Goal: Transaction & Acquisition: Book appointment/travel/reservation

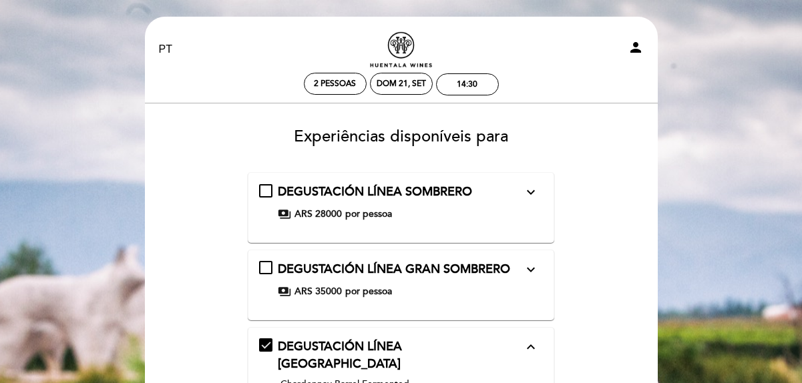
select select "pt"
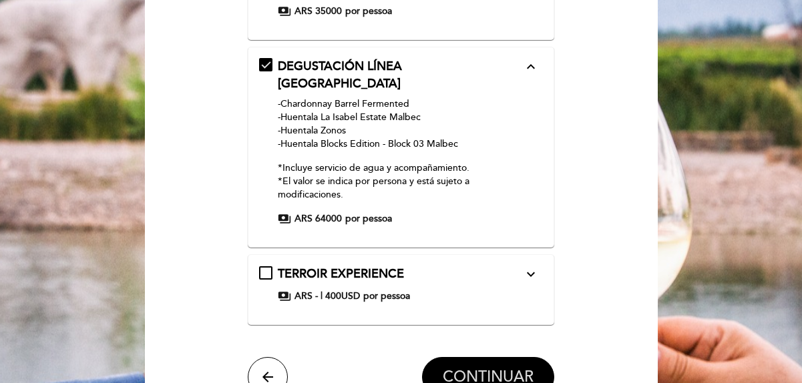
scroll to position [134, 0]
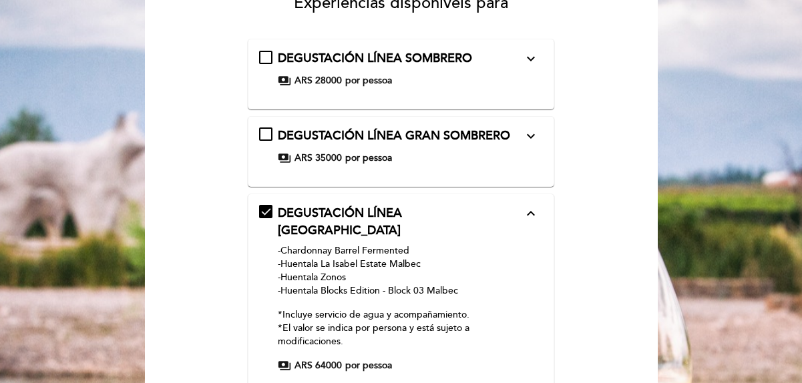
click at [539, 157] on div "DEGUSTACIÓN LÍNEA GRAN SOMBRERO expand_more -Chardonnay -Malbec -Cabernet Franc…" at bounding box center [401, 146] width 284 height 37
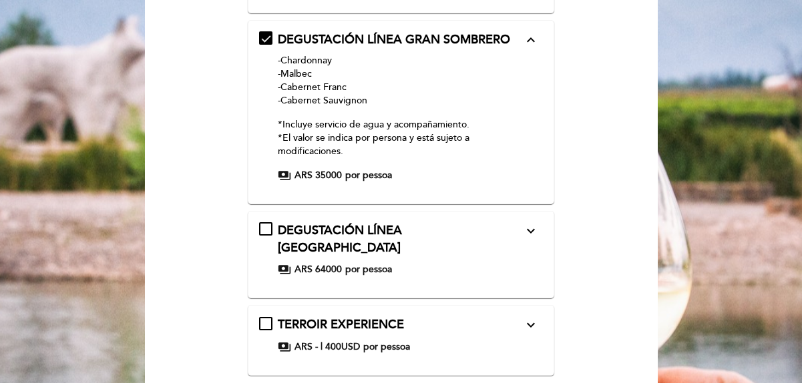
scroll to position [334, 0]
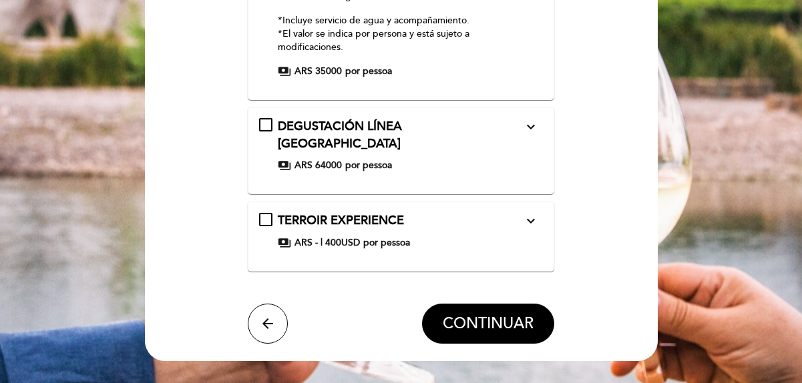
click at [465, 159] on div "payments ARS 64000 por pessoa" at bounding box center [400, 165] width 245 height 13
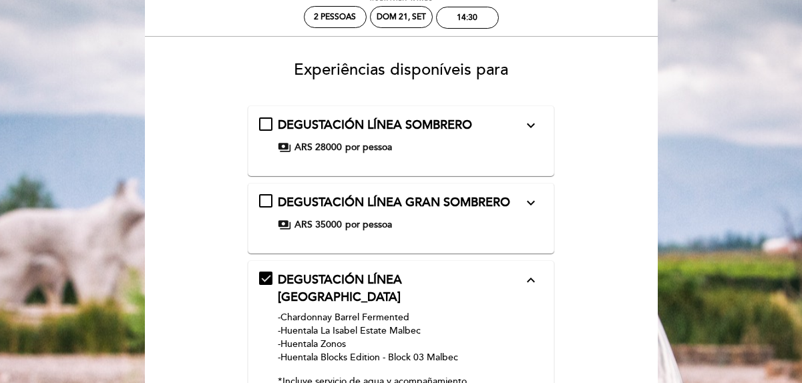
scroll to position [0, 0]
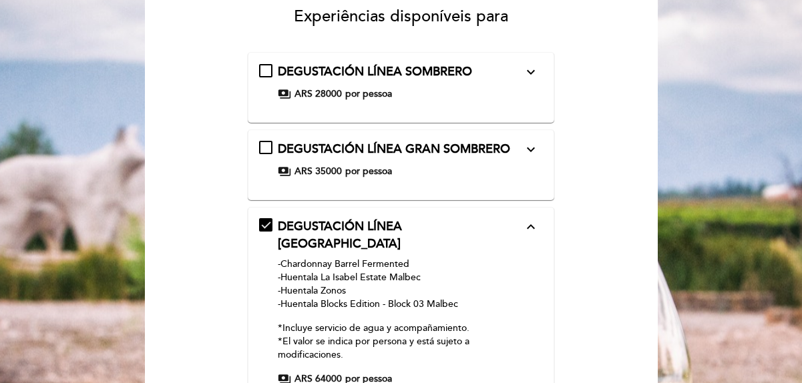
scroll to position [134, 0]
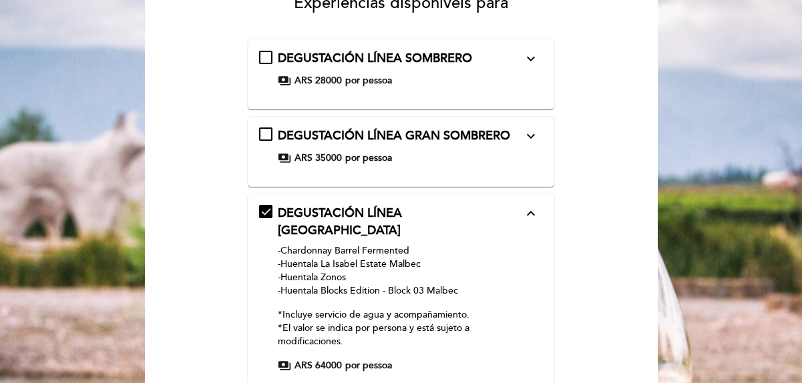
click at [530, 139] on icon "expand_more" at bounding box center [531, 136] width 16 height 16
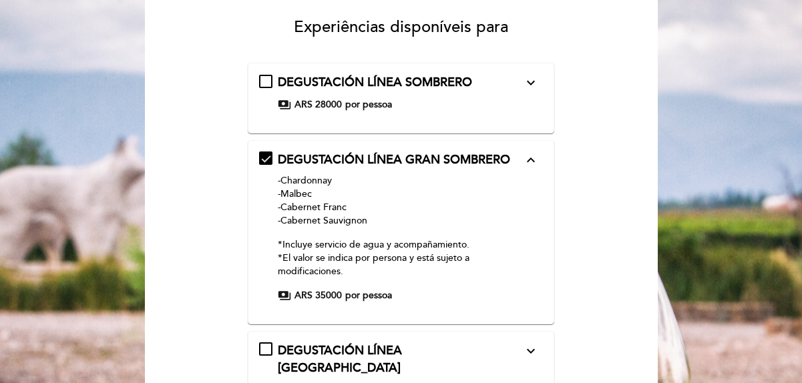
scroll to position [200, 0]
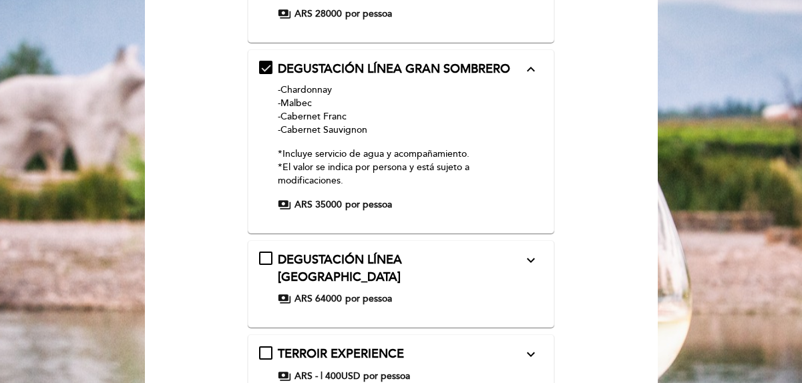
click at [605, 171] on form "DEGUSTACIÓN LÍNEA SOMBRERO expand_more -Sauvignon Blanc -Malbec -Cabernet Franc…" at bounding box center [401, 225] width 494 height 506
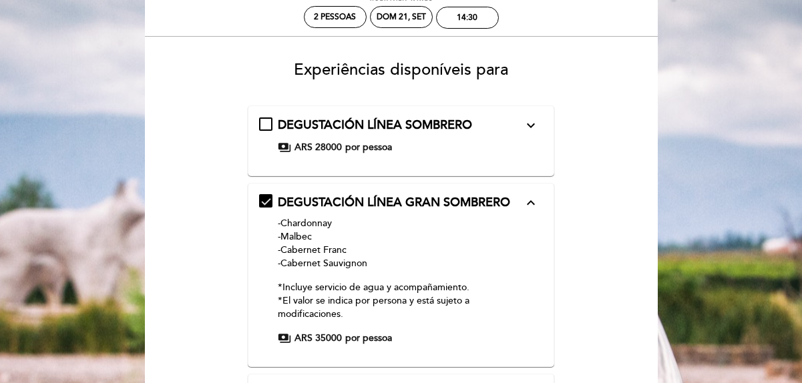
click at [572, 202] on form "DEGUSTACIÓN LÍNEA SOMBRERO expand_more -Sauvignon Blanc -Malbec -Cabernet Franc…" at bounding box center [401, 359] width 494 height 506
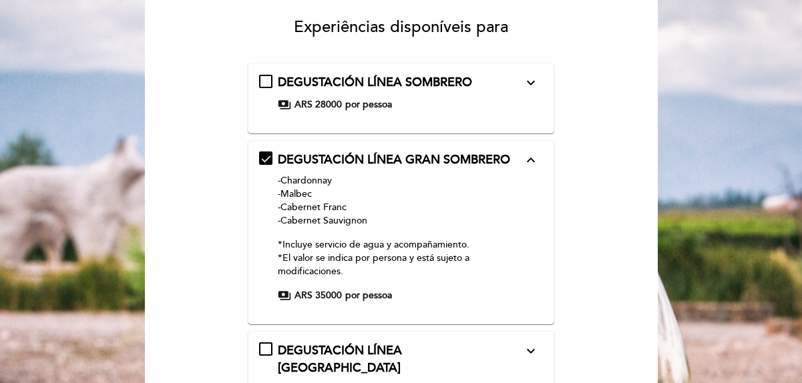
scroll to position [134, 0]
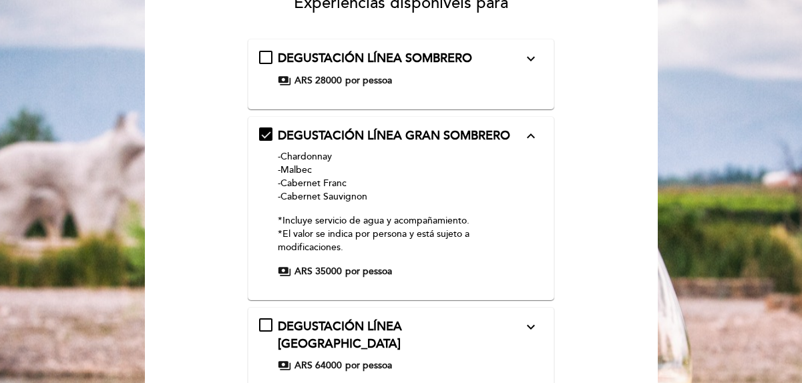
click at [481, 183] on p "-Chardonnay -Malbec -Cabernet Franc -Cabernet Sauvignon" at bounding box center [400, 176] width 245 height 53
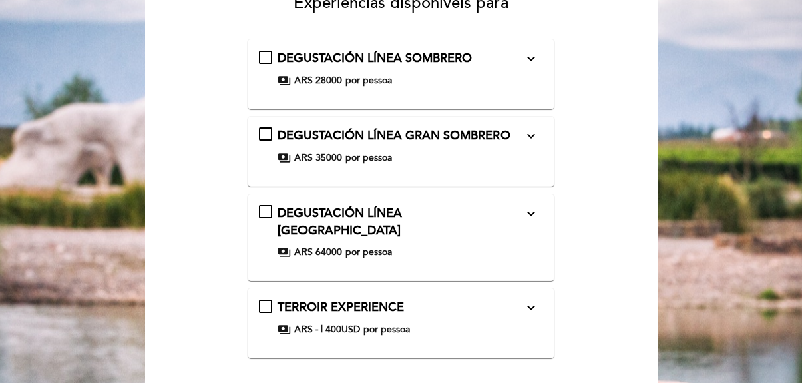
click at [292, 142] on span "DEGUSTACIÓN LÍNEA GRAN SOMBRERO" at bounding box center [394, 135] width 233 height 15
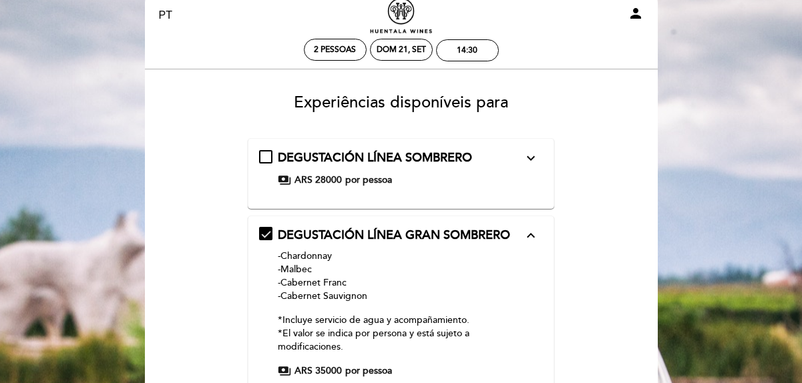
scroll to position [67, 0]
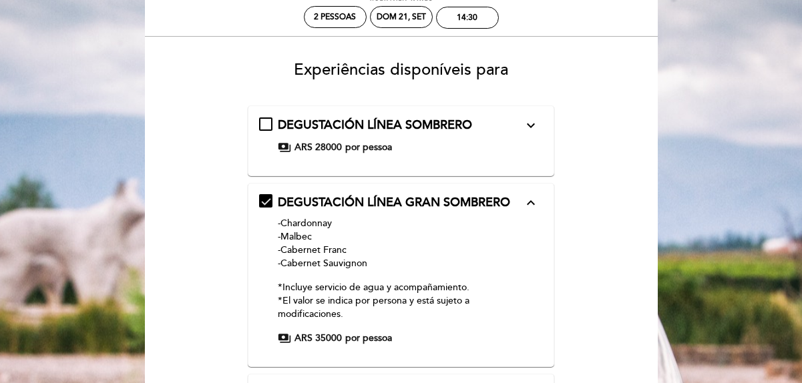
click at [413, 233] on p "-Chardonnay -Malbec -Cabernet Franc -Cabernet Sauvignon" at bounding box center [400, 243] width 245 height 53
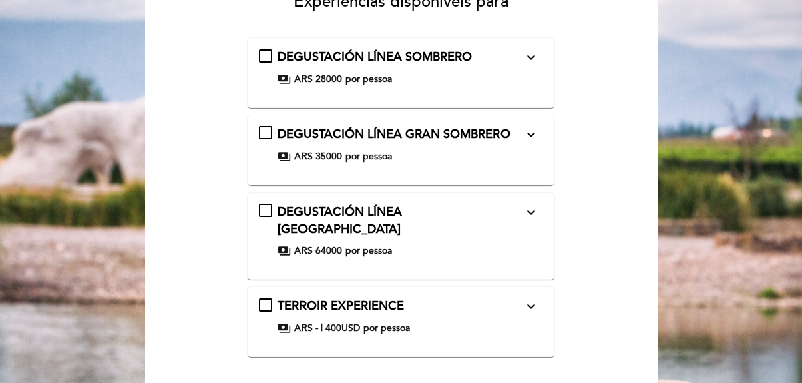
scroll to position [134, 0]
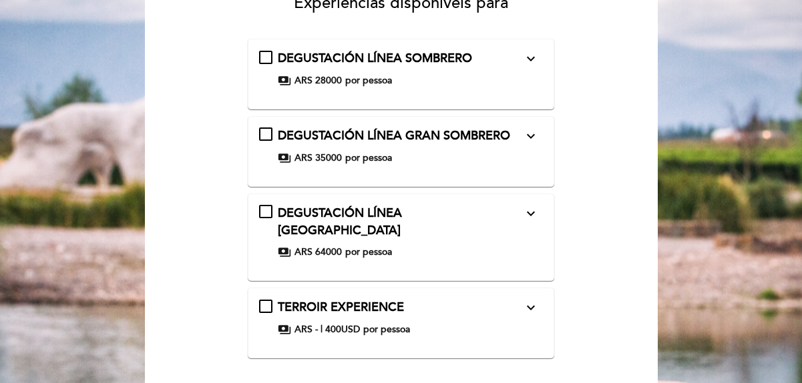
click at [269, 138] on div "DEGUSTACIÓN LÍNEA GRAN SOMBRERO expand_more -Chardonnay -Malbec -Cabernet Franc…" at bounding box center [401, 146] width 284 height 37
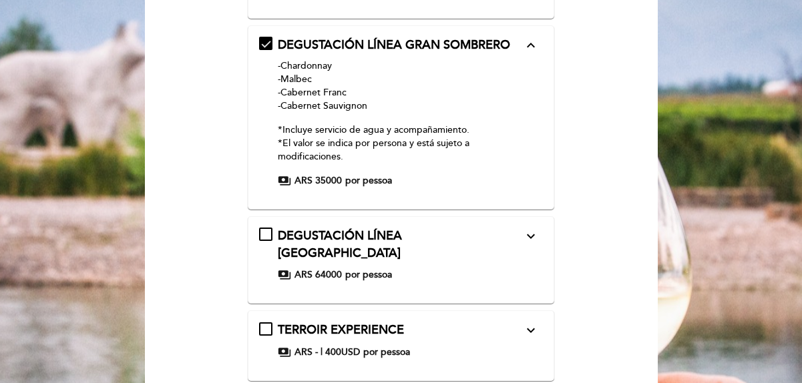
scroll to position [200, 0]
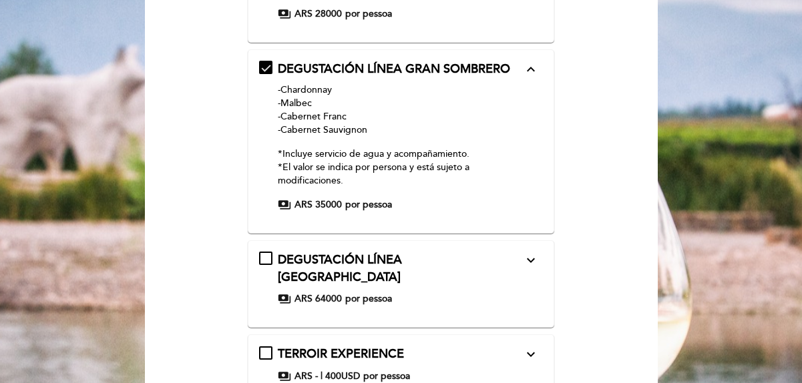
click at [531, 264] on icon "expand_more" at bounding box center [531, 261] width 16 height 16
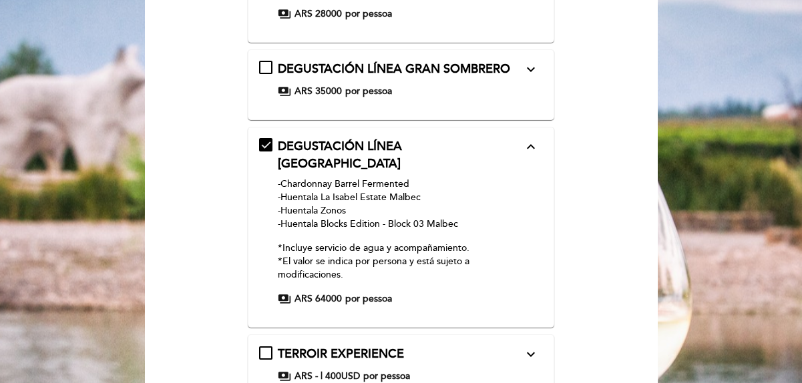
click at [530, 153] on icon "expand_less" at bounding box center [531, 147] width 16 height 16
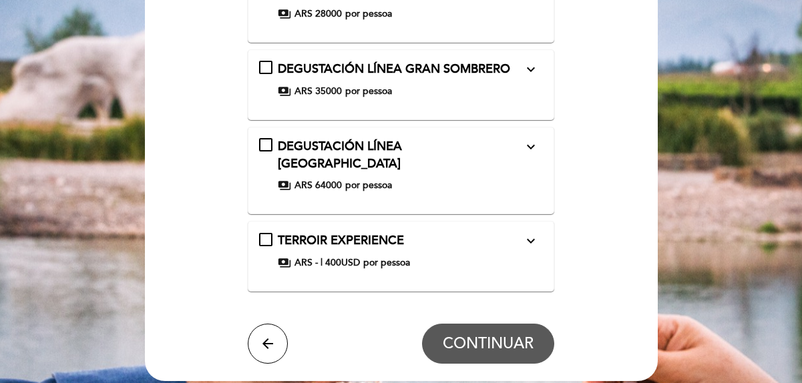
click at [270, 69] on div "DEGUSTACIÓN LÍNEA GRAN SOMBRERO expand_more -Chardonnay -Malbec -Cabernet Franc…" at bounding box center [401, 79] width 284 height 37
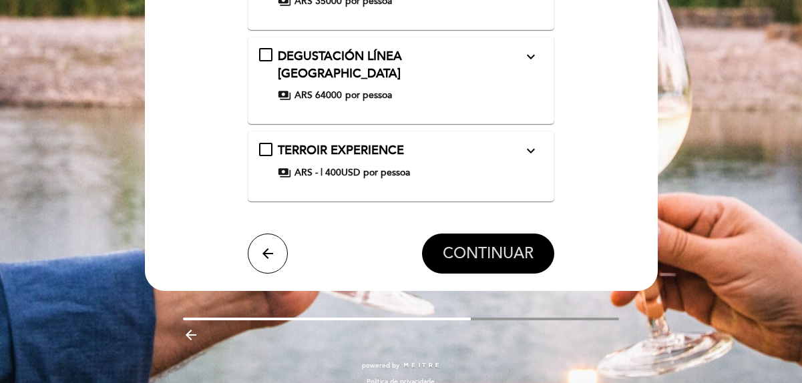
click at [514, 246] on span "CONTINUAR" at bounding box center [488, 254] width 91 height 19
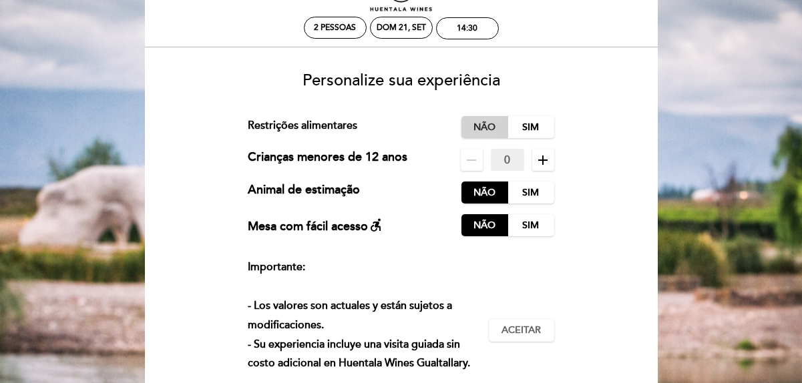
click at [480, 126] on label "Não" at bounding box center [485, 127] width 47 height 22
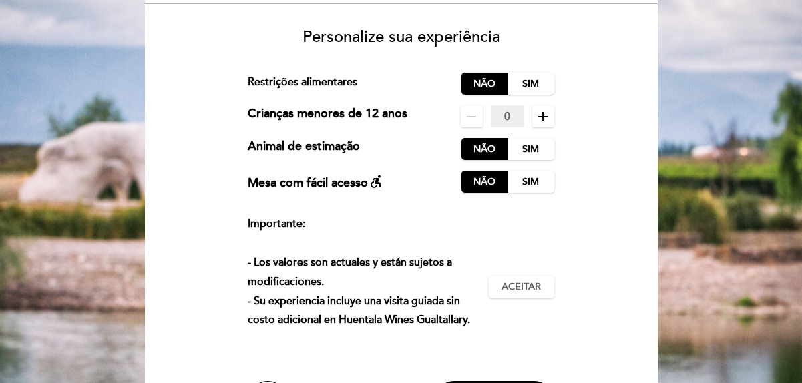
scroll to position [200, 0]
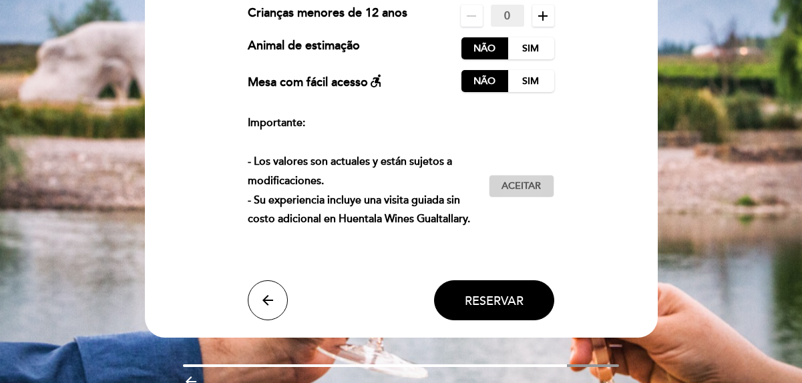
click at [527, 190] on span "Aceitar" at bounding box center [521, 187] width 39 height 14
click at [504, 297] on span "Reservar" at bounding box center [494, 300] width 59 height 15
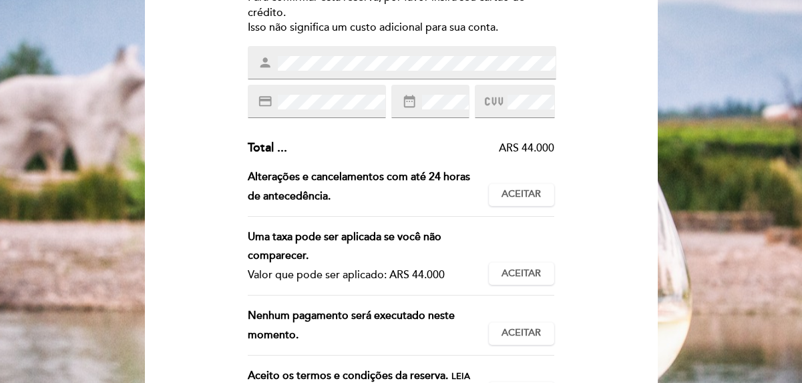
click at [573, 99] on div "Insira os detalhes da [GEOGRAPHIC_DATA] Para confirmar esta reserva, por favor …" at bounding box center [401, 197] width 494 height 560
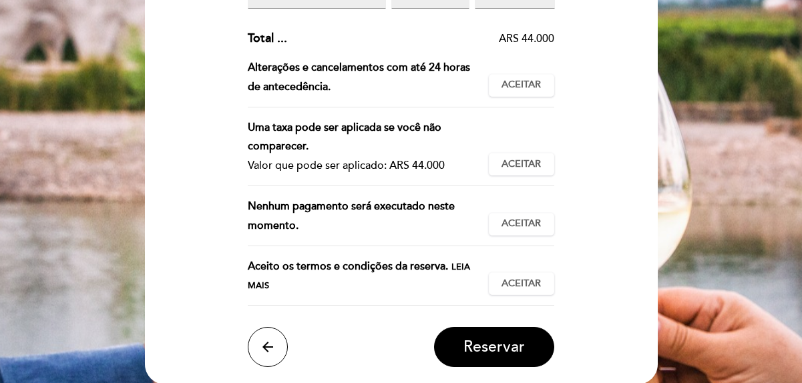
scroll to position [334, 0]
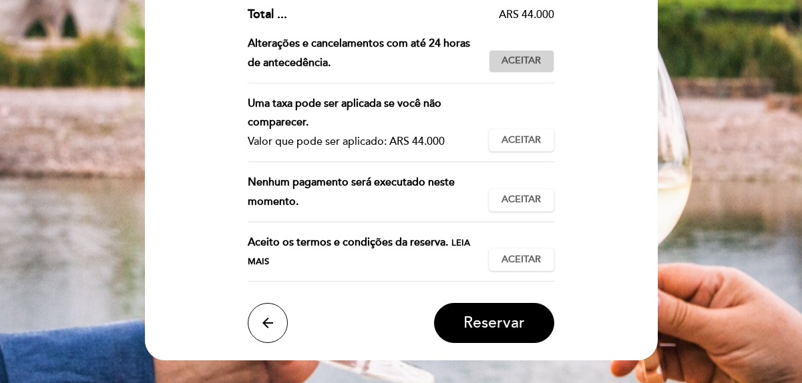
click at [530, 67] on span "Aceitar" at bounding box center [521, 61] width 39 height 14
click at [531, 144] on span "Aceitar" at bounding box center [521, 141] width 39 height 14
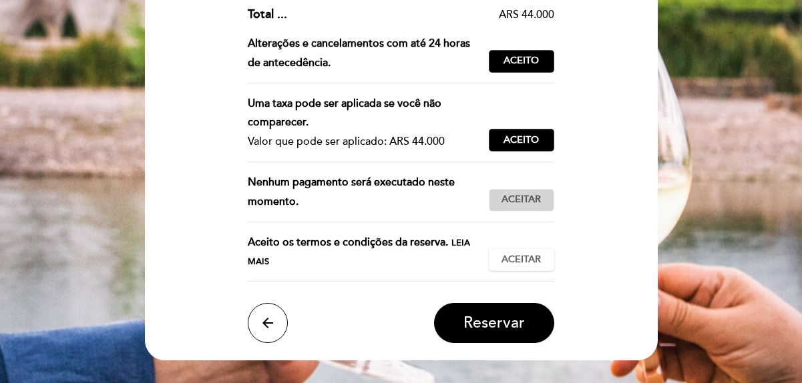
click at [529, 196] on span "Aceitar" at bounding box center [521, 200] width 39 height 14
click at [522, 265] on span "Aceitar" at bounding box center [521, 260] width 39 height 14
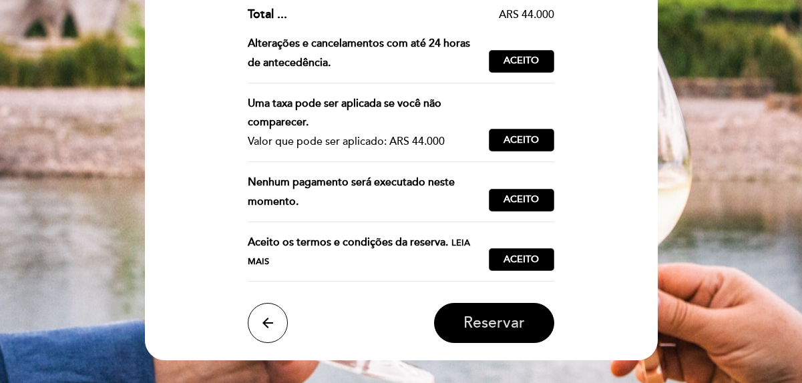
click at [485, 333] on span "Reservar" at bounding box center [494, 323] width 61 height 19
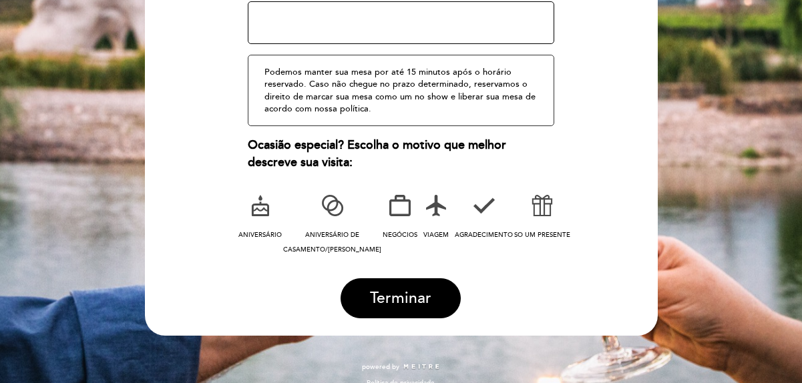
scroll to position [272, 0]
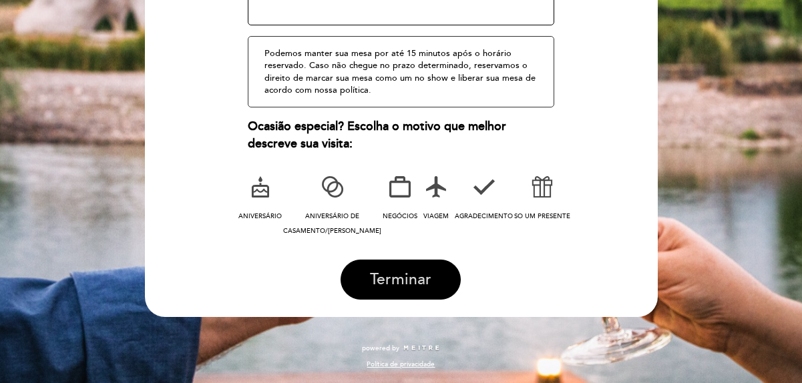
click at [402, 275] on span "Terminar" at bounding box center [400, 280] width 61 height 19
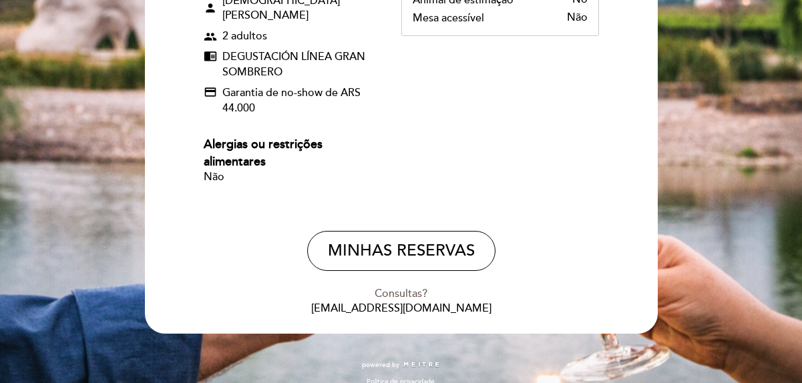
scroll to position [253, 0]
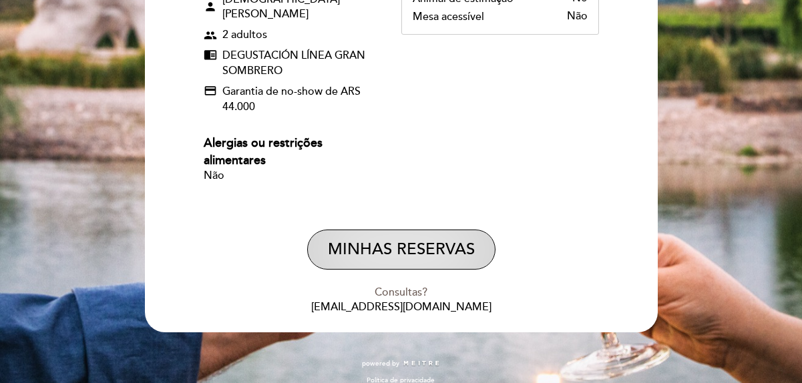
click at [423, 233] on button "MINHAS RESERVAS" at bounding box center [401, 250] width 188 height 40
select select "pt"
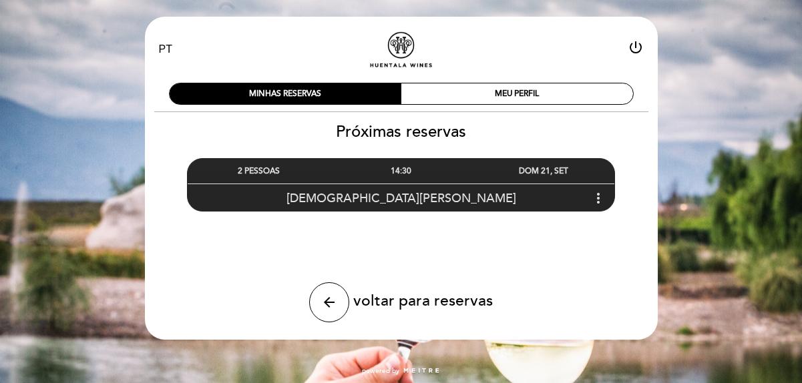
click at [597, 196] on icon "more_vert" at bounding box center [599, 198] width 16 height 16
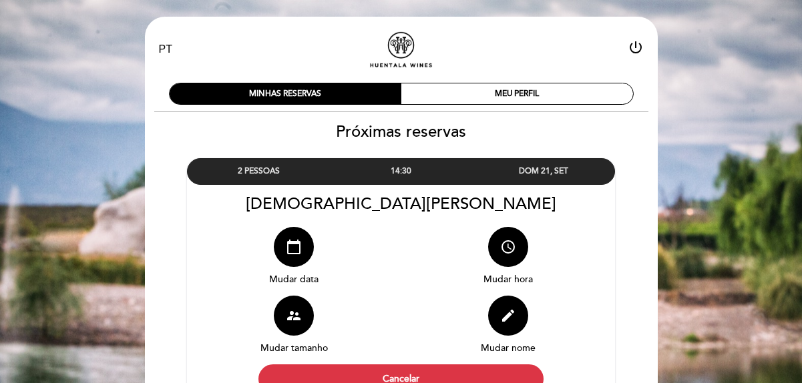
click at [632, 50] on icon "power_settings_new" at bounding box center [636, 47] width 16 height 16
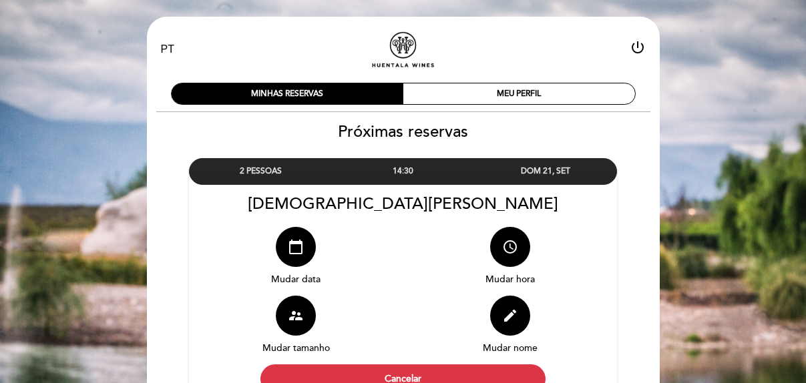
select select "pt"
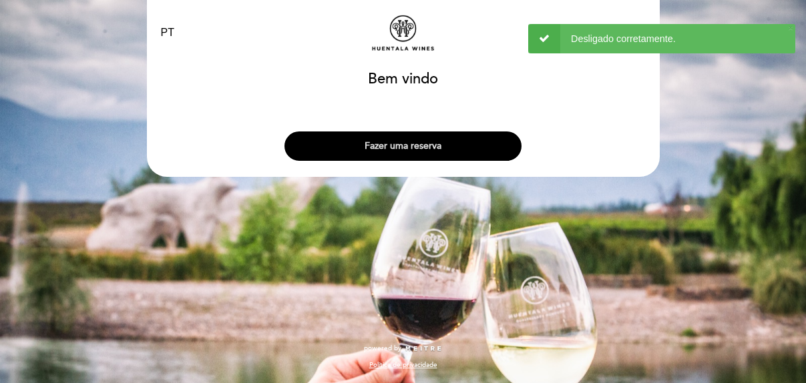
click at [412, 150] on button "Fazer uma reserva" at bounding box center [403, 146] width 237 height 29
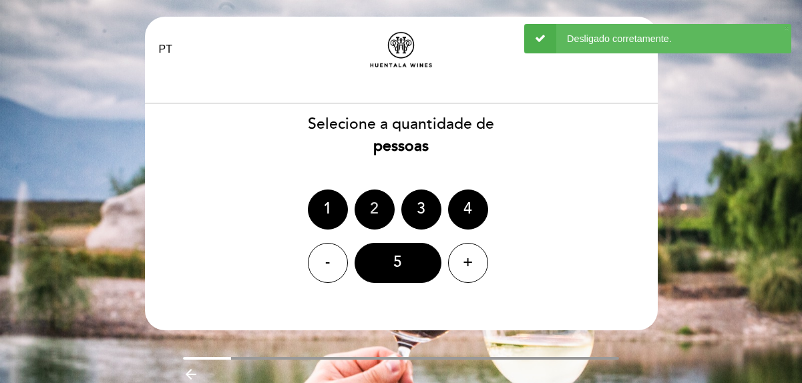
click at [376, 204] on div "2" at bounding box center [375, 210] width 40 height 40
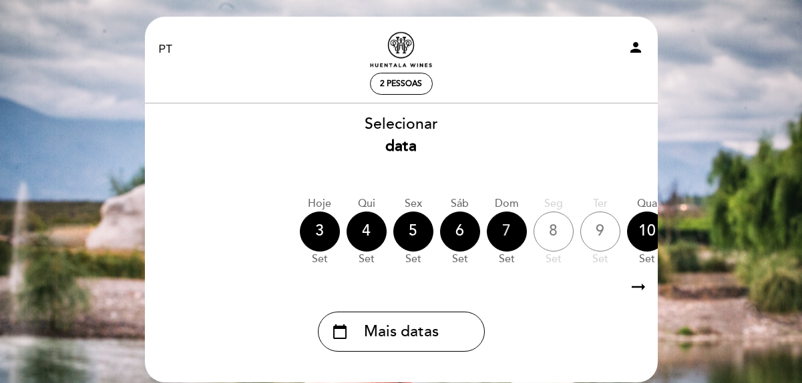
click at [494, 232] on div "7" at bounding box center [507, 232] width 40 height 40
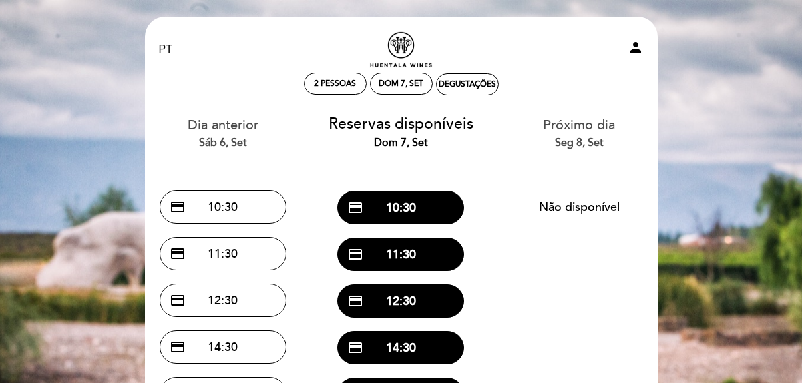
scroll to position [67, 0]
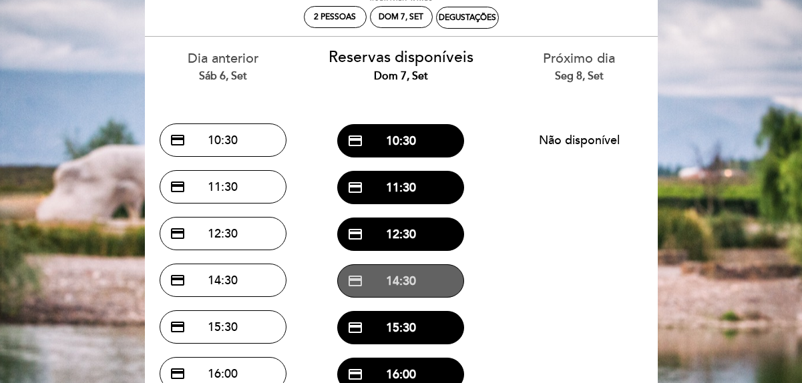
click at [422, 277] on button "credit_card 14:30" at bounding box center [400, 281] width 127 height 33
